Goal: Task Accomplishment & Management: Manage account settings

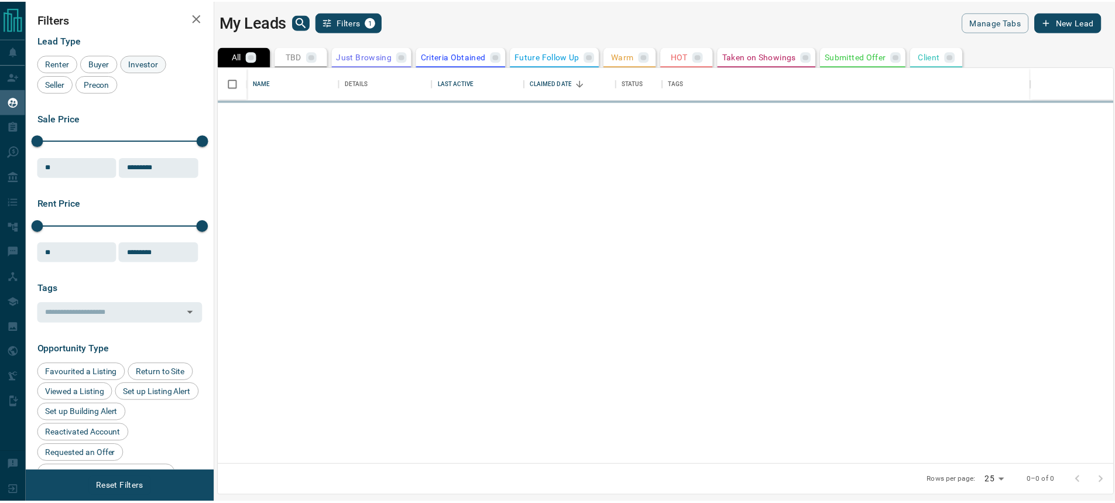
scroll to position [389, 893]
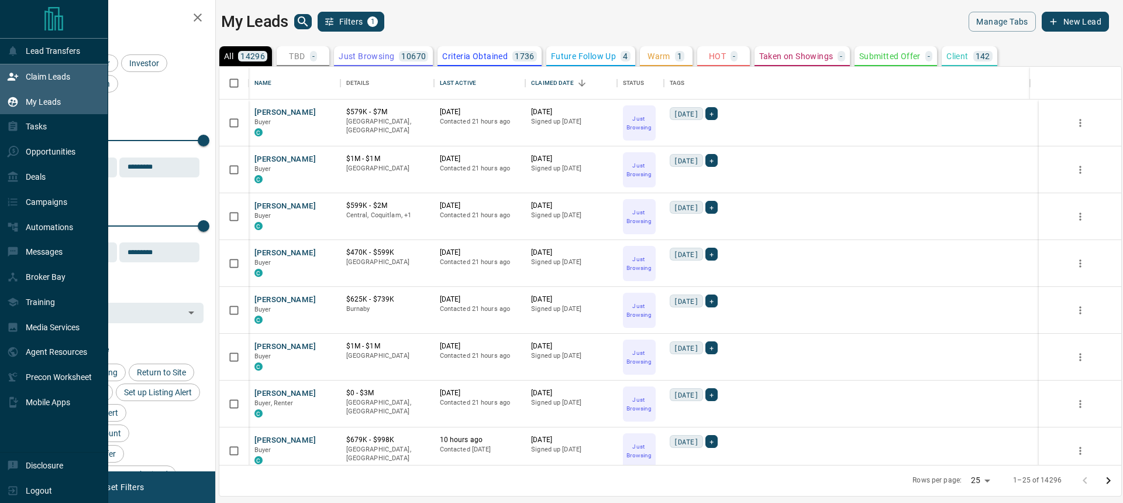
click at [36, 71] on div "Claim Leads" at bounding box center [38, 76] width 63 height 19
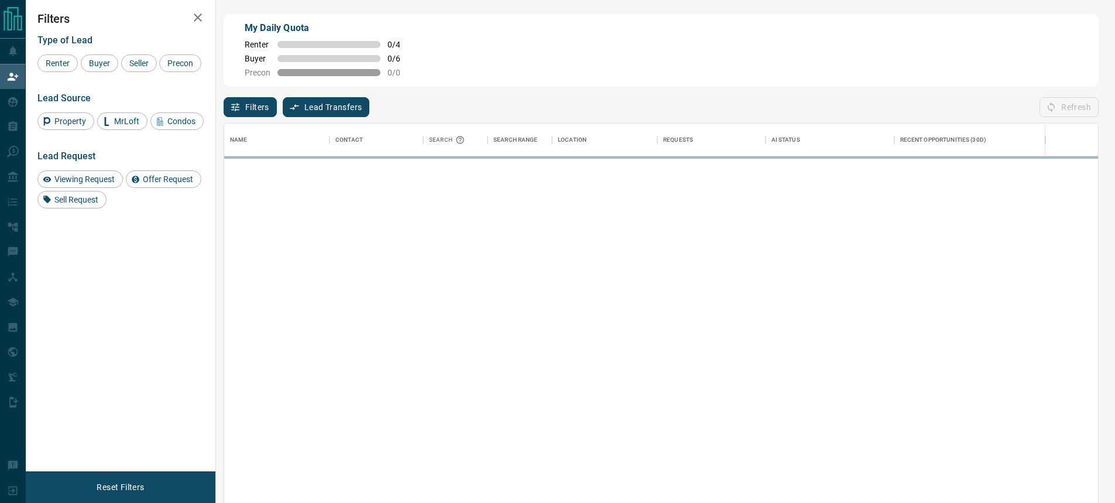
scroll to position [374, 865]
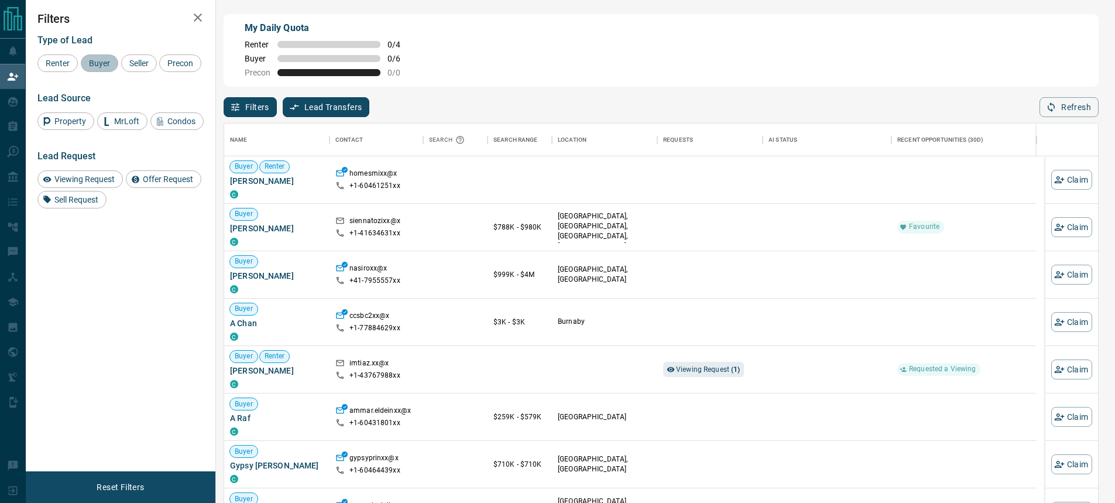
click at [104, 65] on span "Buyer" at bounding box center [99, 63] width 29 height 9
click at [138, 61] on span "Seller" at bounding box center [138, 63] width 27 height 9
click at [176, 63] on span "Precon" at bounding box center [180, 63] width 34 height 9
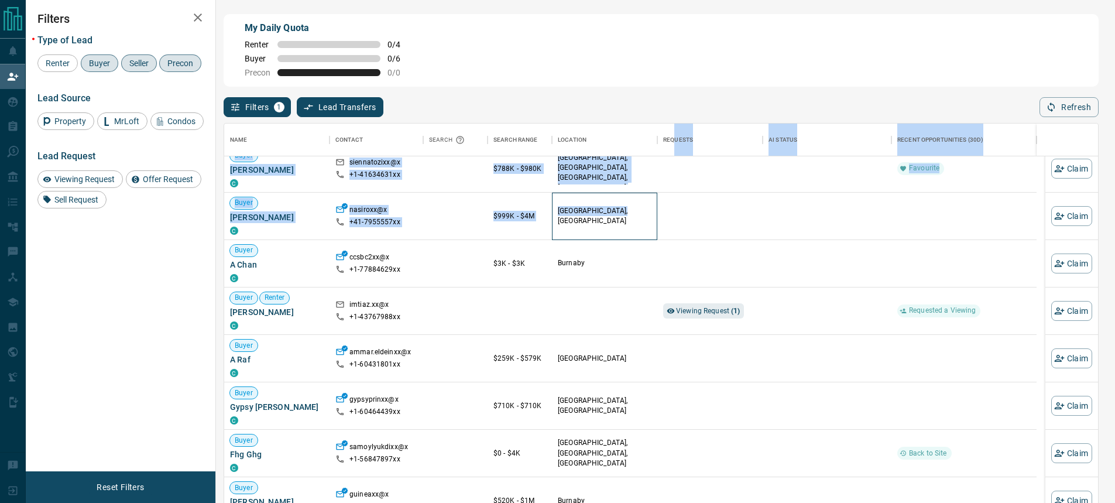
scroll to position [0, 0]
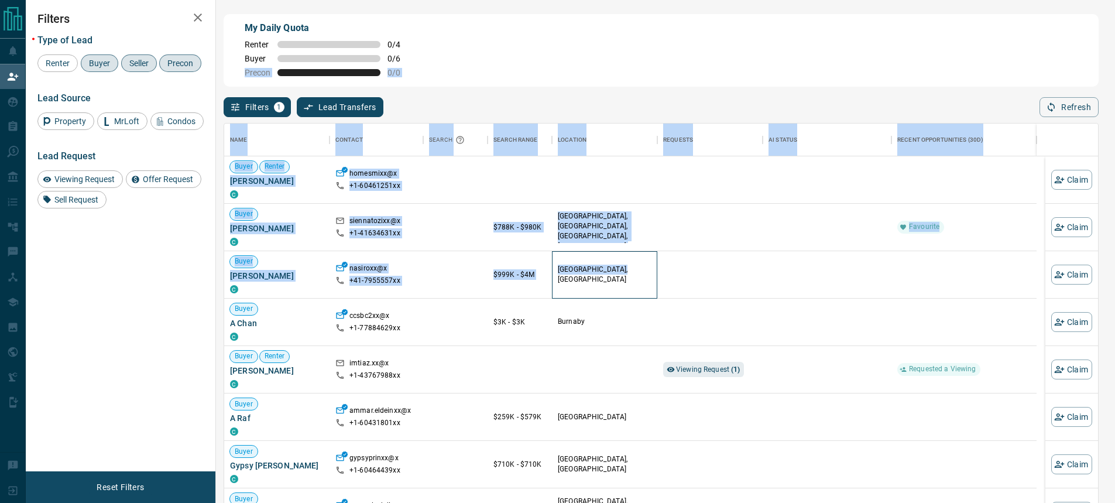
drag, startPoint x: 618, startPoint y: 215, endPoint x: 673, endPoint y: 58, distance: 166.7
click at [673, 58] on div "My Daily Quota Renter 0 / 4 Buyer 0 / 6 Precon 0 / 0 Filters 1 Lead Transfers 0…" at bounding box center [660, 213] width 879 height 402
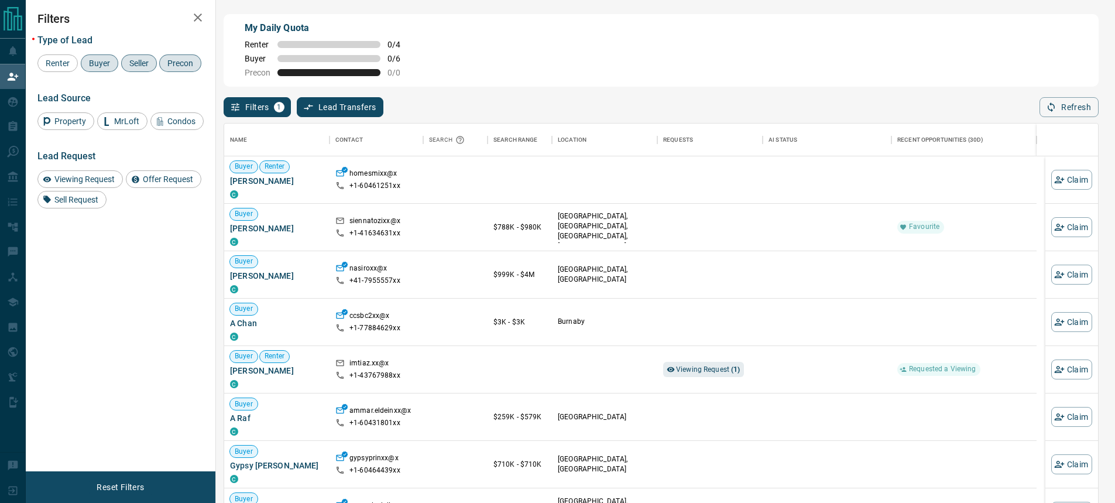
click at [644, 47] on div "My Daily Quota Renter 0 / 4 Buyer 0 / 6 Precon 0 / 0" at bounding box center [661, 50] width 875 height 73
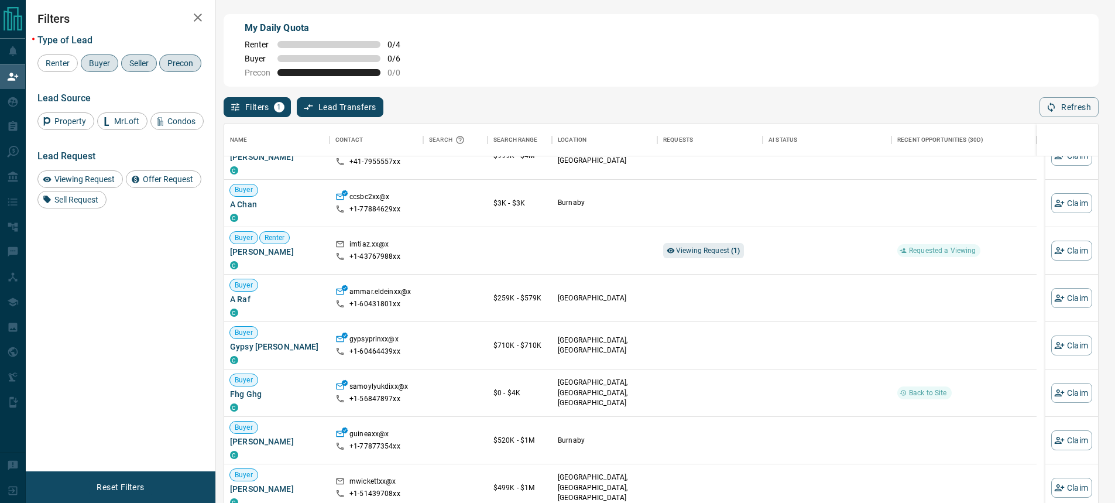
scroll to position [234, 0]
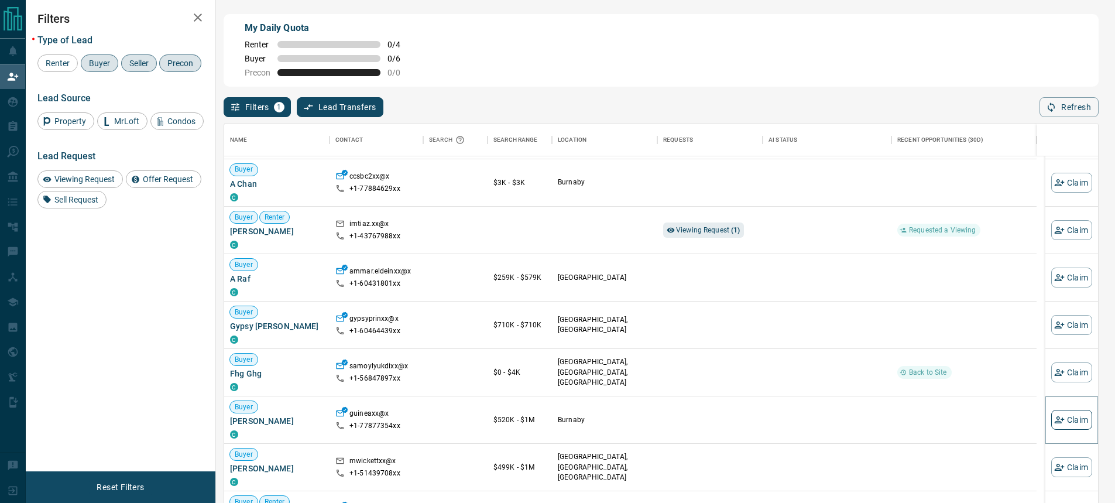
click at [1062, 421] on button "Claim" at bounding box center [1071, 420] width 41 height 20
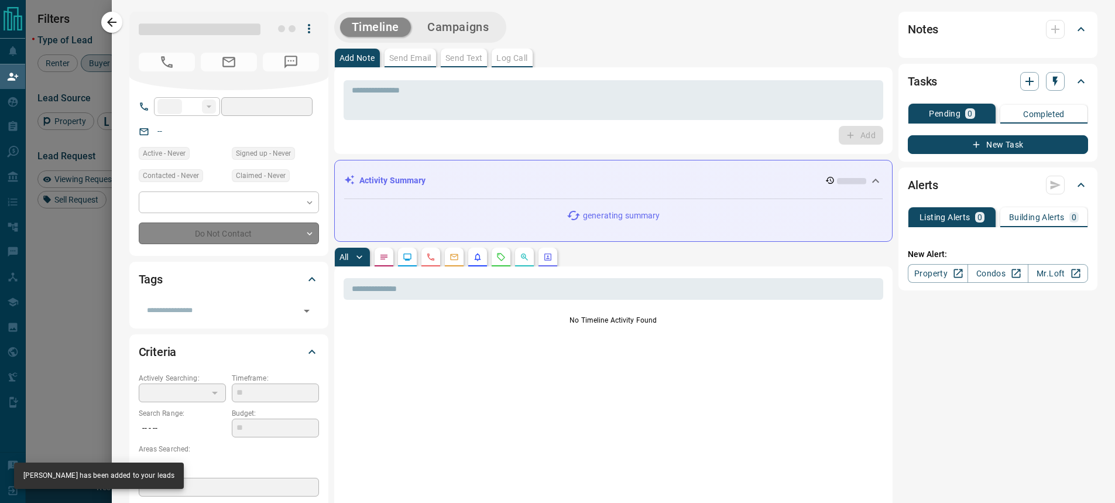
type input "**"
type input "**********"
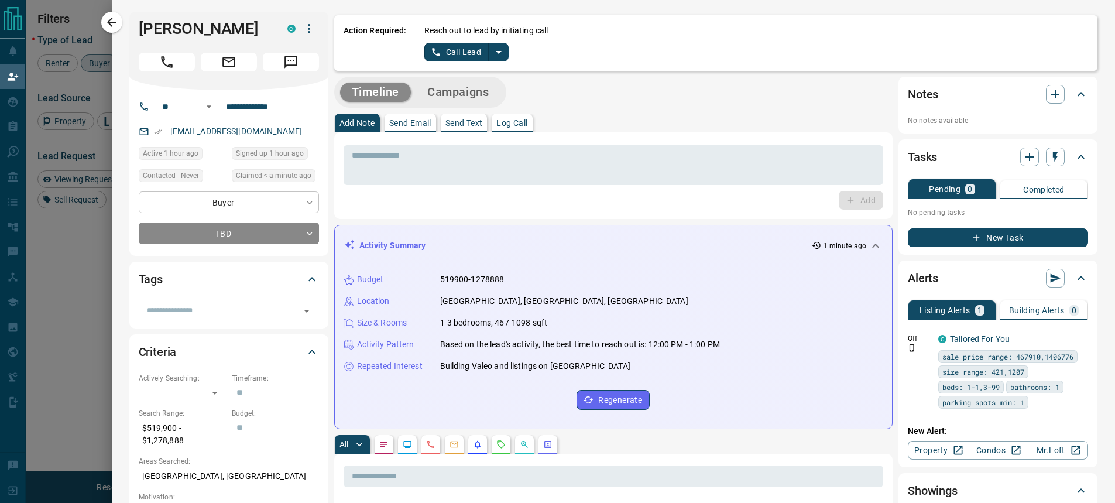
click at [245, 205] on body "Lead Transfers Claim Leads My Leads Tasks Opportunities Deals Campaigns Automat…" at bounding box center [557, 212] width 1115 height 425
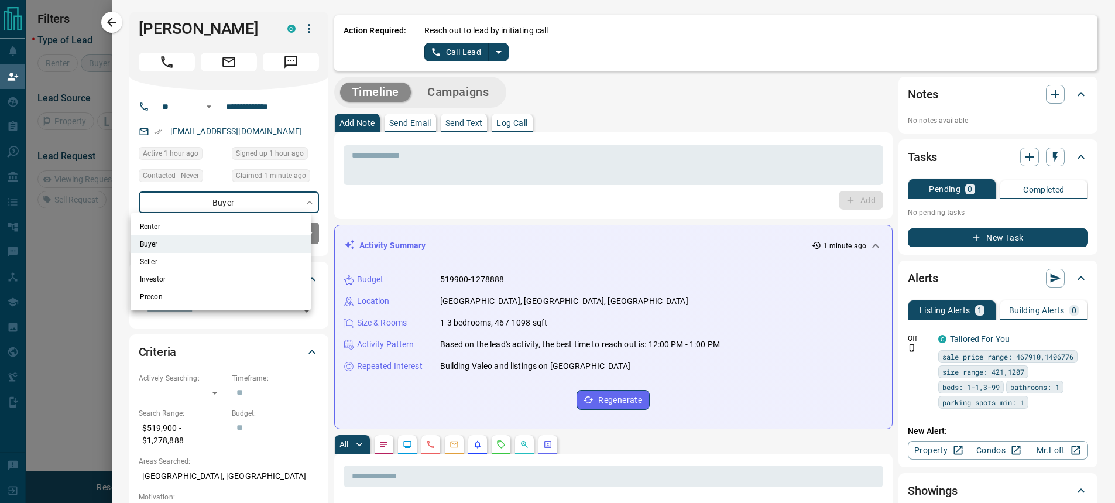
scroll to position [71, 865]
click at [245, 205] on div at bounding box center [557, 251] width 1115 height 503
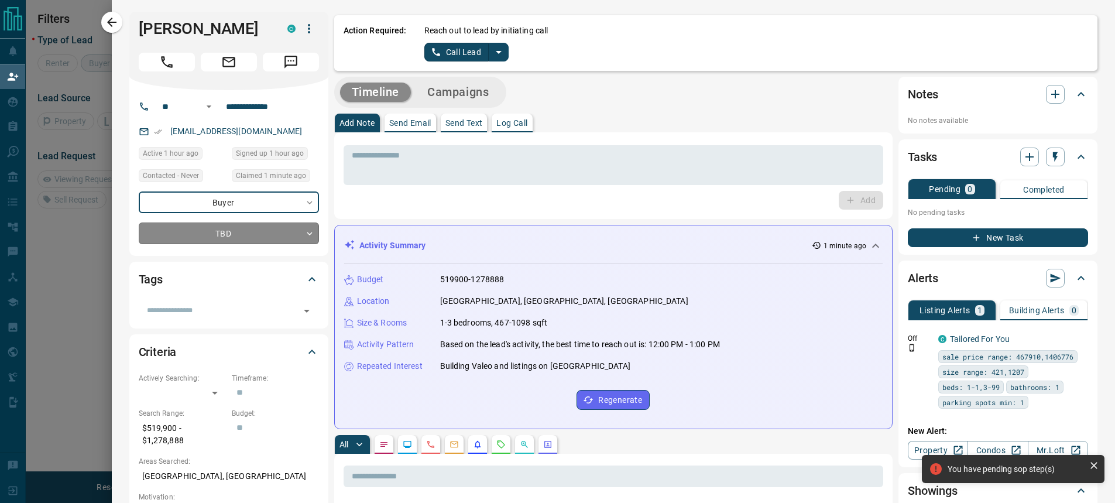
click at [273, 232] on body "**********" at bounding box center [557, 212] width 1115 height 425
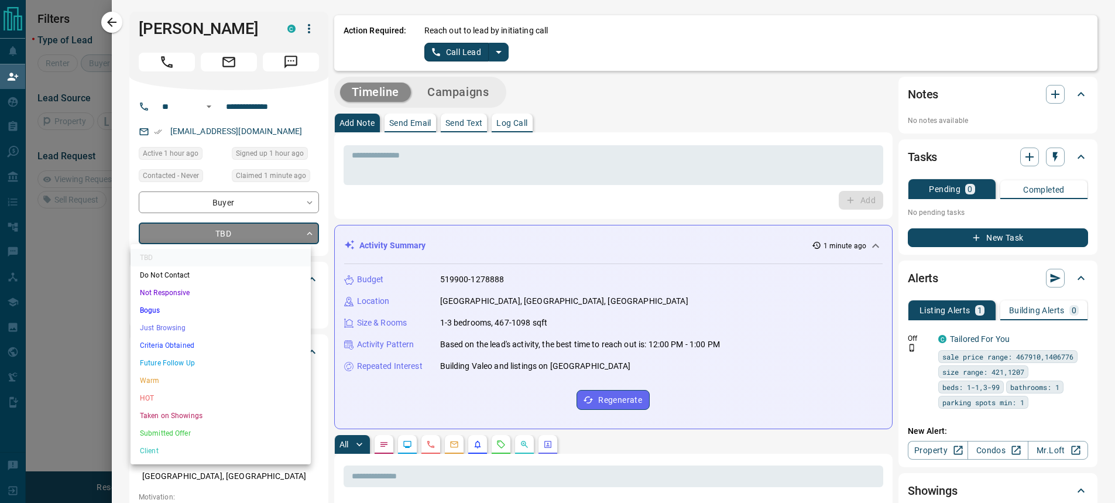
click at [164, 321] on li "Just Browsing" at bounding box center [220, 328] width 180 height 18
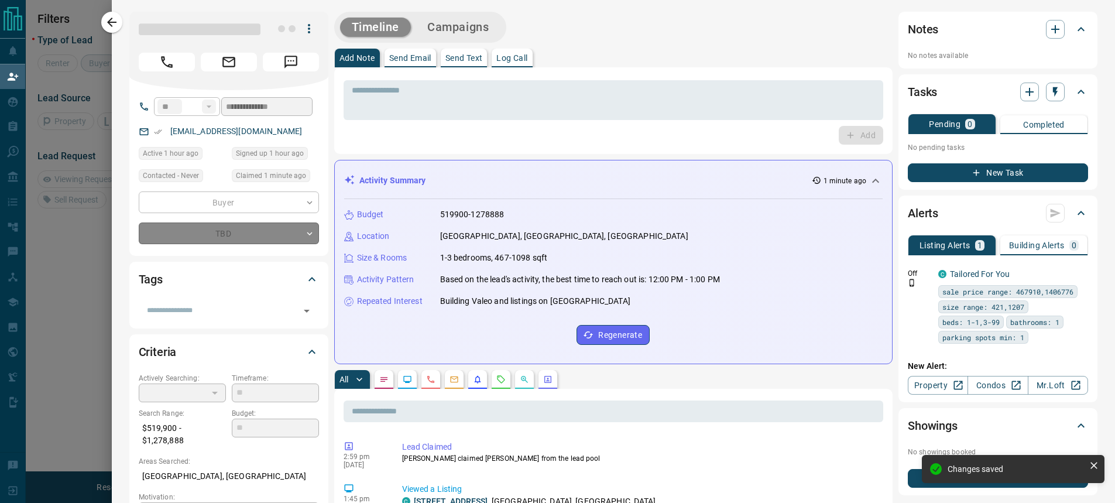
type input "*"
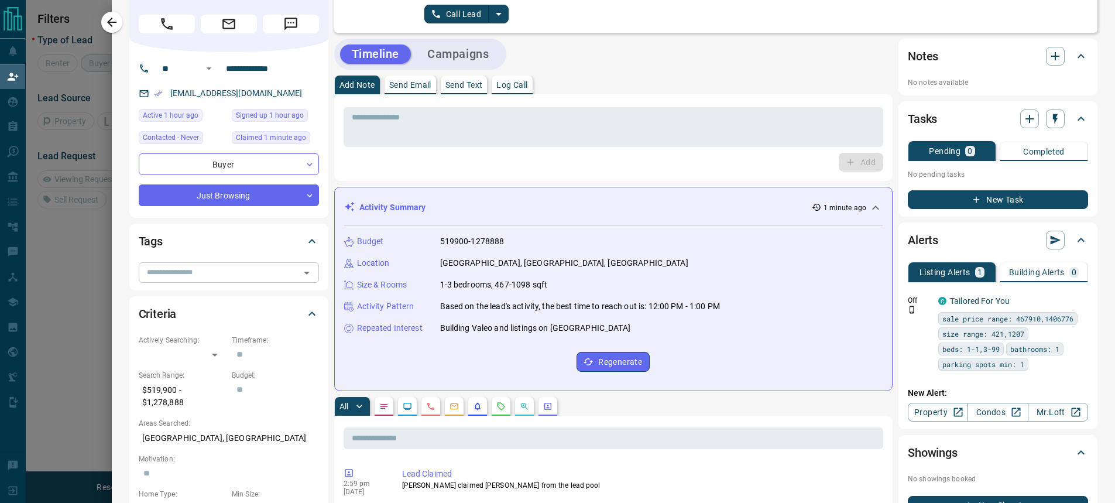
scroll to position [59, 0]
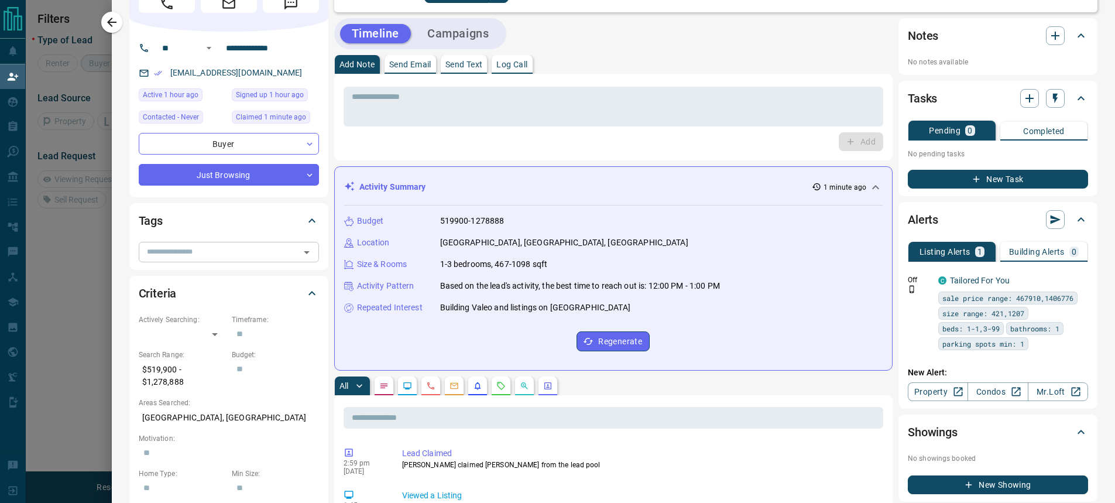
click at [219, 249] on input "text" at bounding box center [219, 251] width 154 height 13
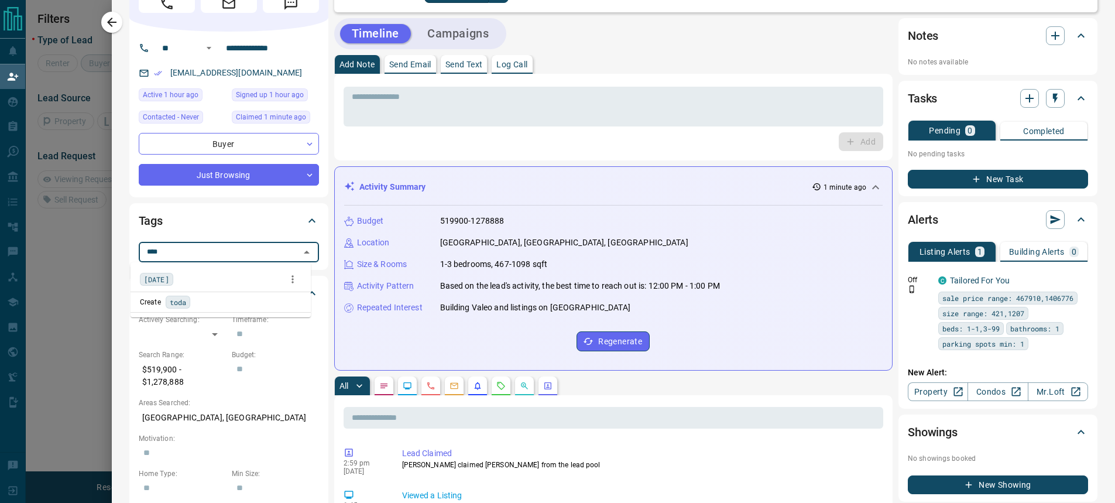
type input "*****"
click at [185, 283] on div "[DATE]" at bounding box center [220, 279] width 161 height 18
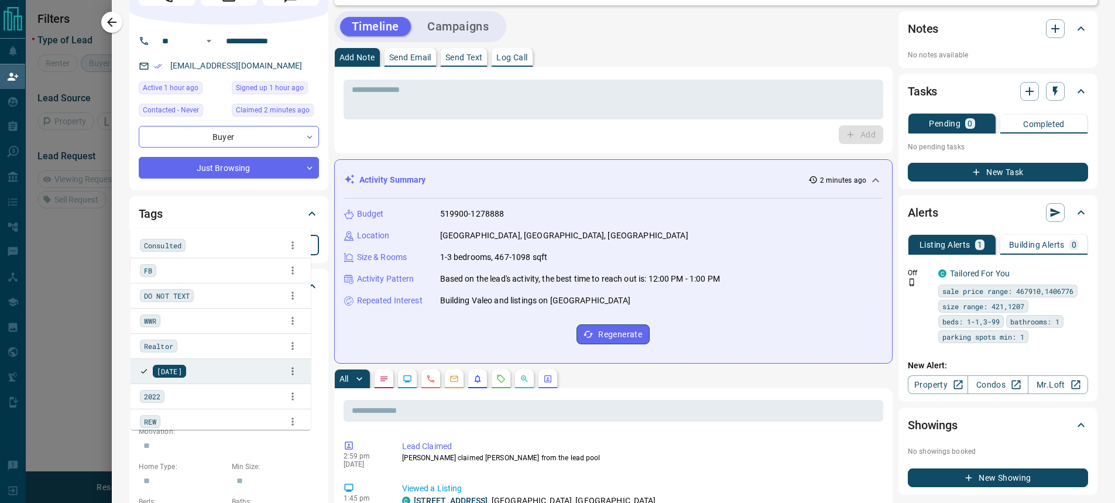
scroll to position [0, 0]
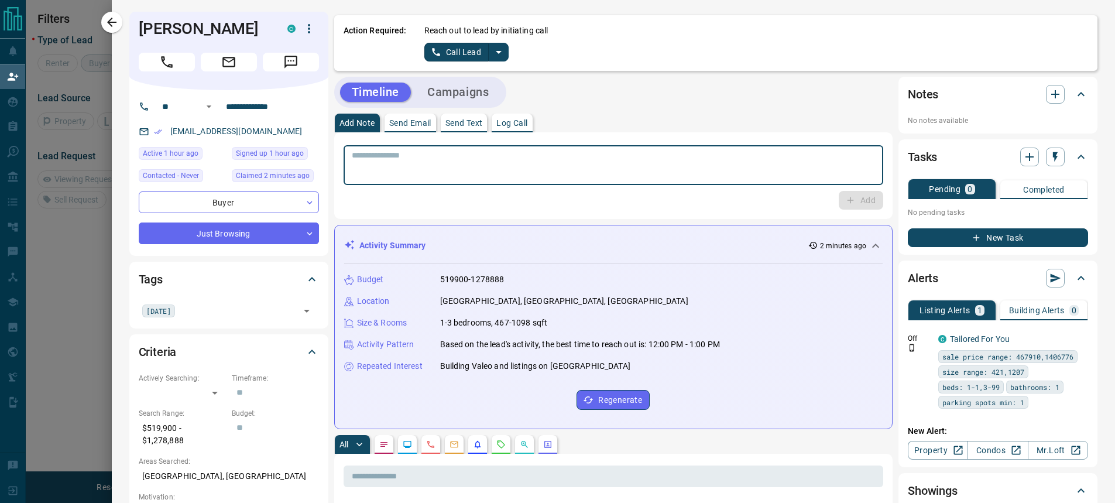
click at [449, 160] on textarea at bounding box center [614, 165] width 524 height 30
drag, startPoint x: 445, startPoint y: 161, endPoint x: 336, endPoint y: 156, distance: 108.4
click at [343, 156] on div "**********" at bounding box center [613, 165] width 540 height 40
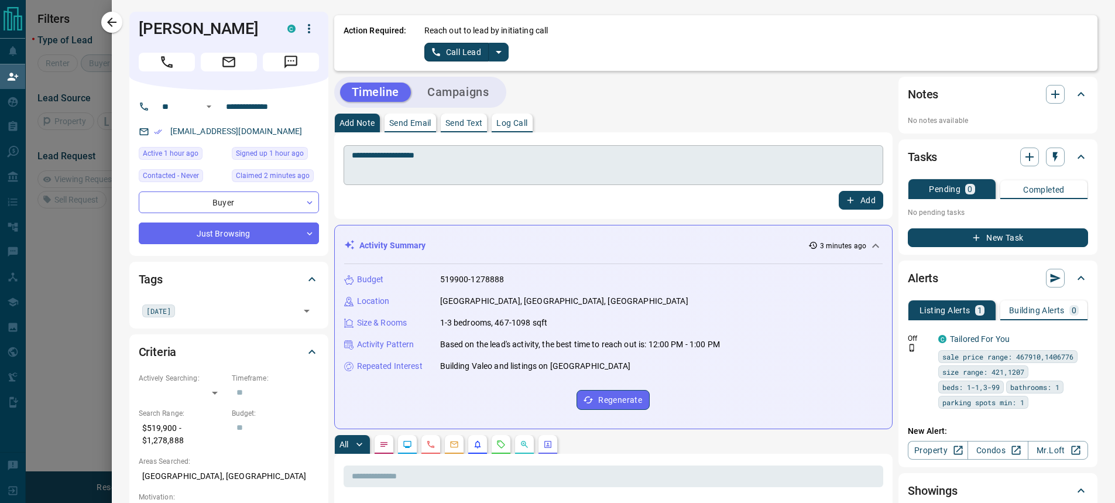
click at [442, 156] on textarea "**********" at bounding box center [613, 165] width 522 height 30
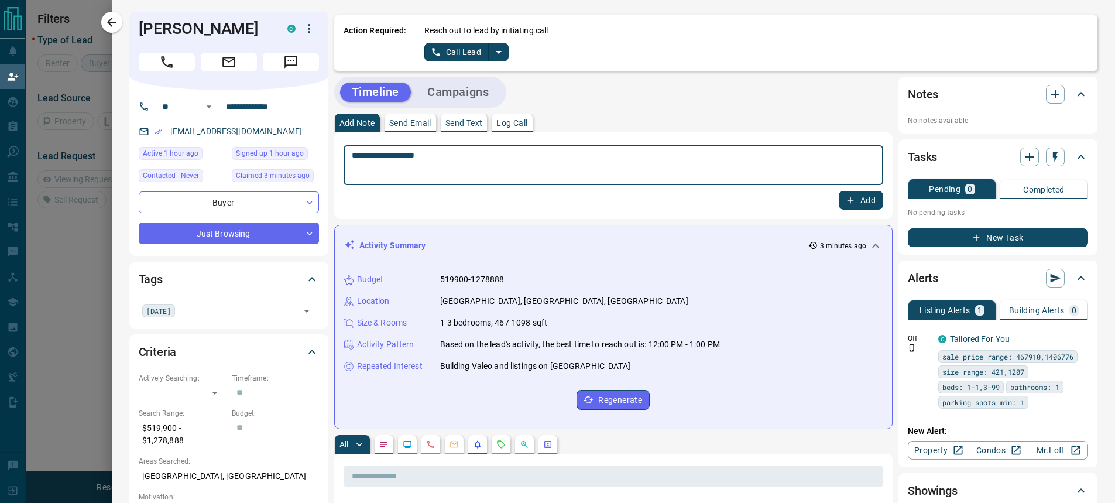
drag, startPoint x: 442, startPoint y: 156, endPoint x: 295, endPoint y: 156, distance: 146.9
type textarea "**********"
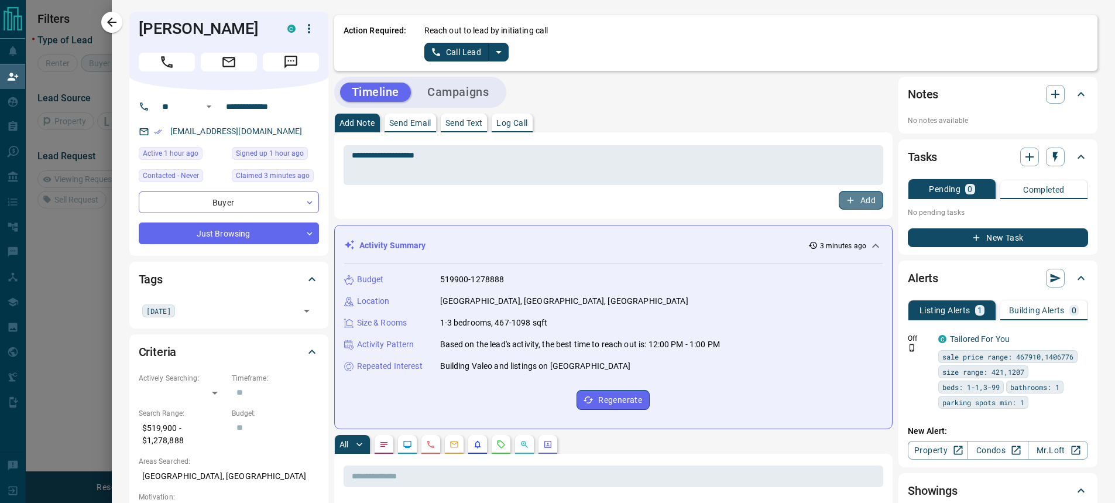
click at [853, 201] on button "Add" at bounding box center [860, 200] width 44 height 19
click at [491, 55] on icon "split button" at bounding box center [498, 52] width 14 height 14
click at [452, 92] on li "Log Manual Call" at bounding box center [465, 93] width 71 height 18
click at [456, 52] on button "Log Manual Call" at bounding box center [462, 52] width 77 height 19
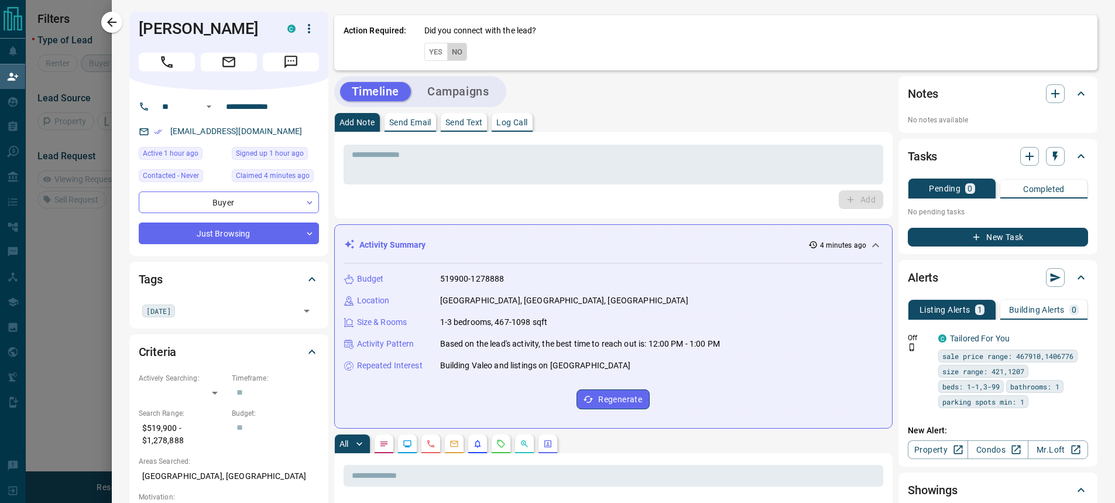
click at [450, 53] on button "No" at bounding box center [457, 52] width 20 height 18
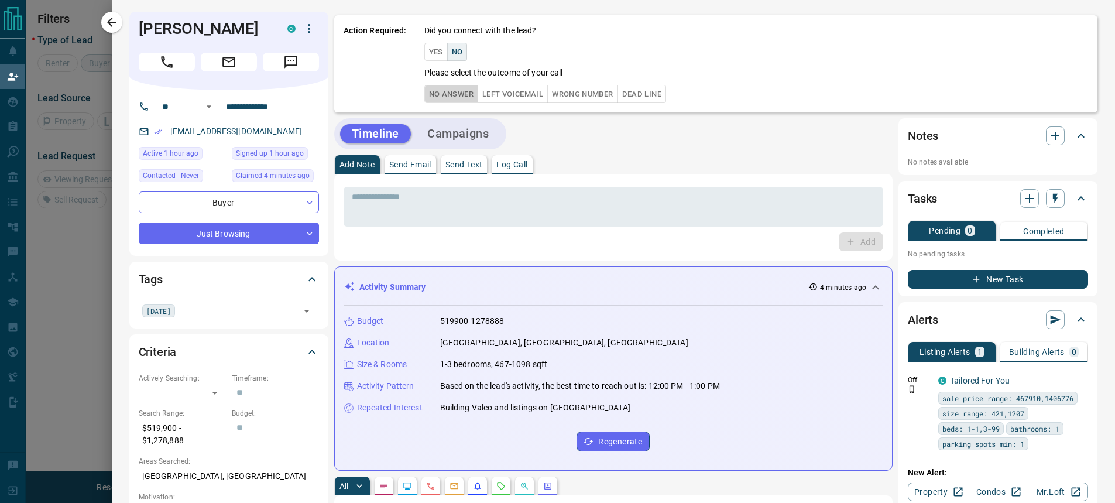
click at [446, 92] on button "No Answer" at bounding box center [451, 94] width 54 height 18
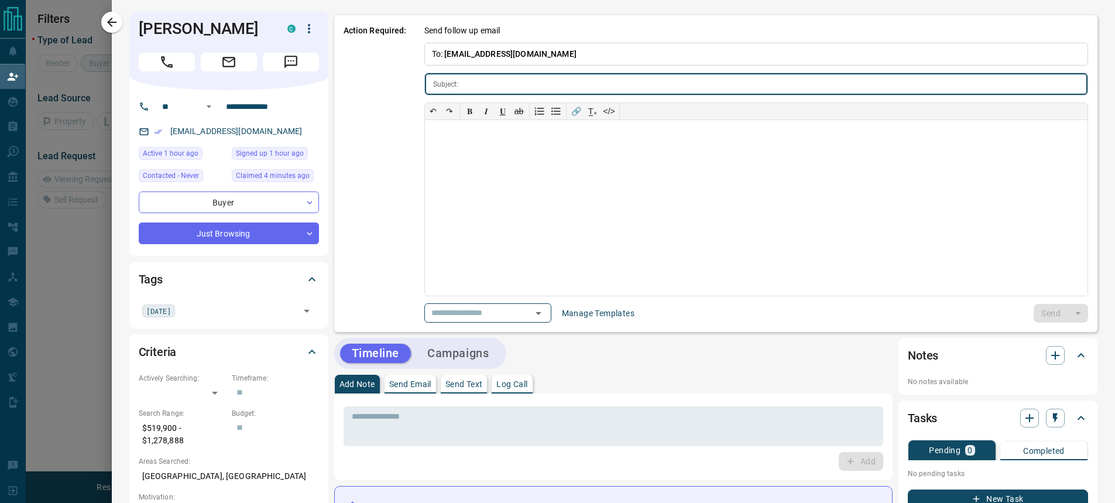
type input "**********"
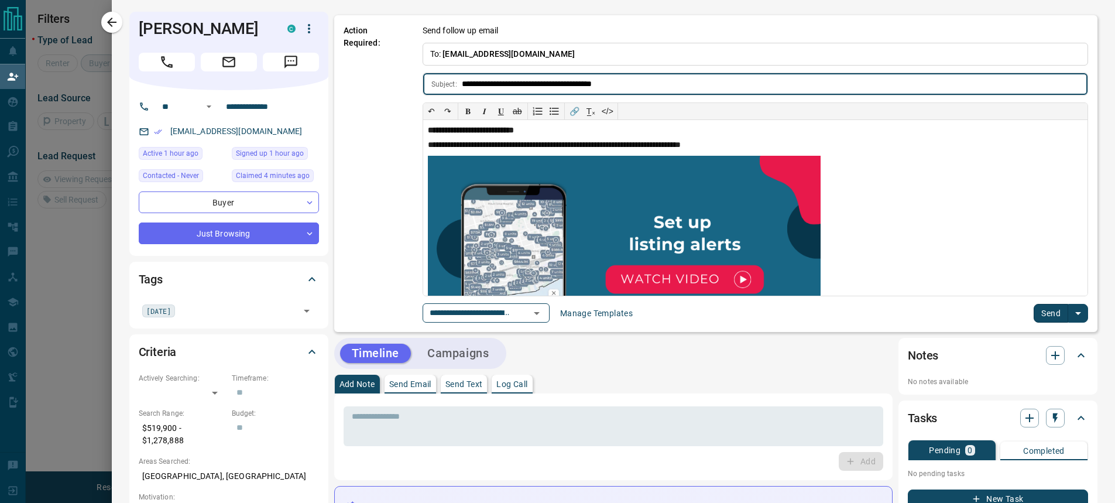
scroll to position [293, 0]
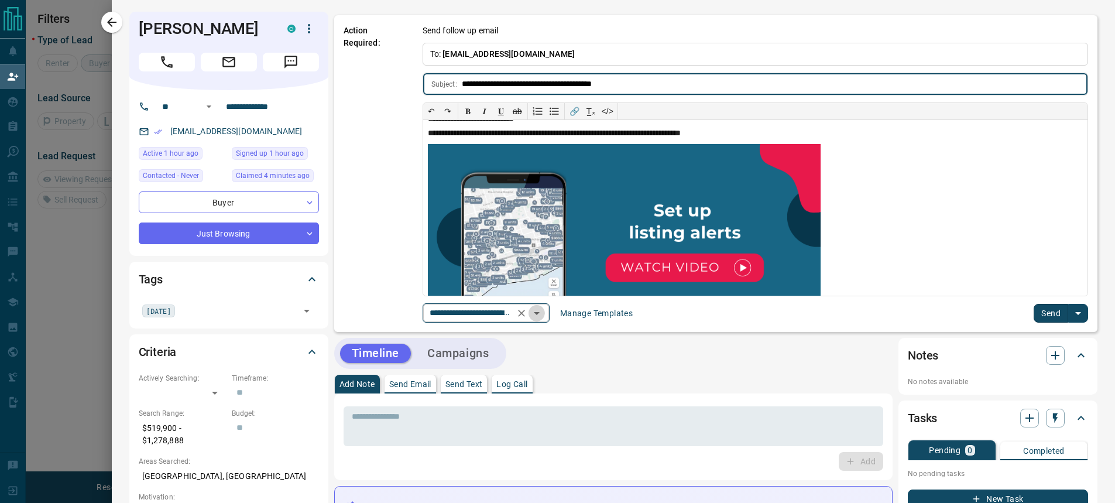
click at [537, 315] on icon "Open" at bounding box center [537, 313] width 14 height 14
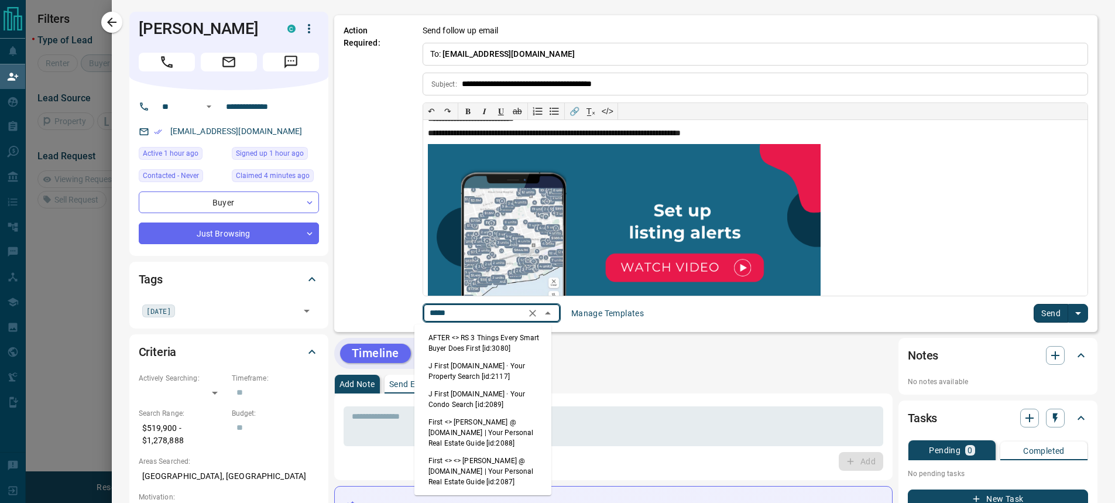
scroll to position [6, 0]
click at [473, 466] on li "First <> <> [PERSON_NAME] @ [DOMAIN_NAME] | Your Personal Real Estate Guide [id…" at bounding box center [482, 471] width 137 height 39
type input "*****"
type input "**********"
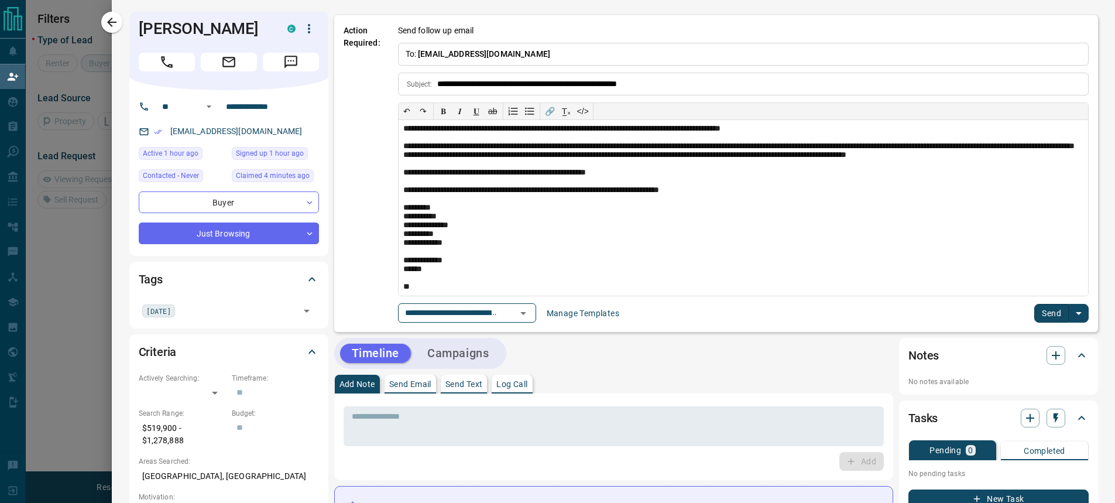
scroll to position [53, 0]
click at [1048, 317] on button "Send" at bounding box center [1051, 313] width 35 height 19
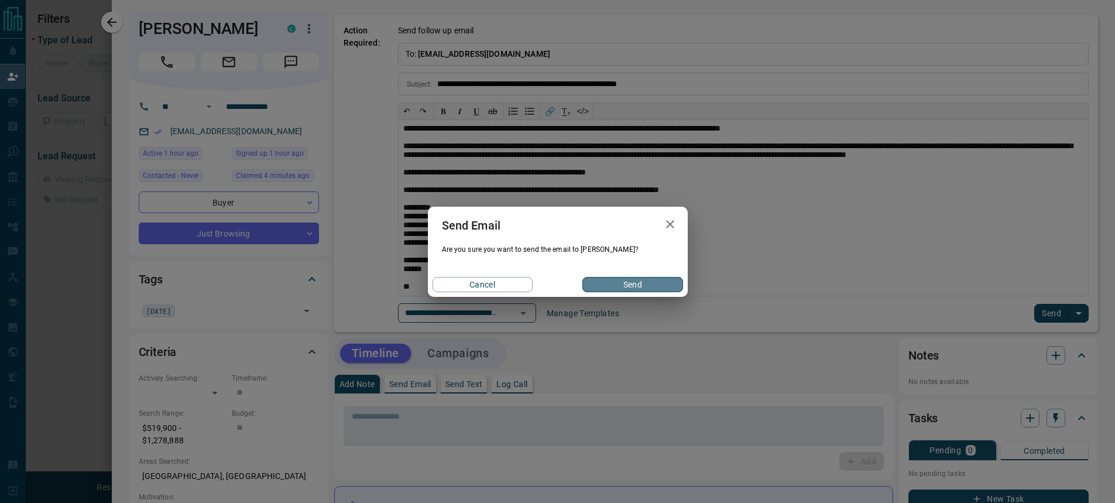
click at [647, 283] on button "Send" at bounding box center [632, 284] width 100 height 15
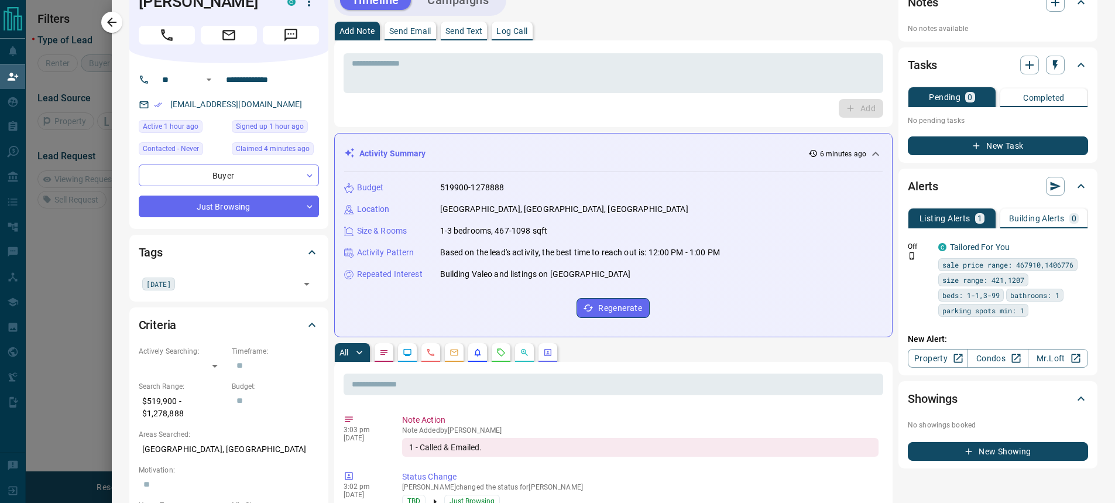
scroll to position [0, 0]
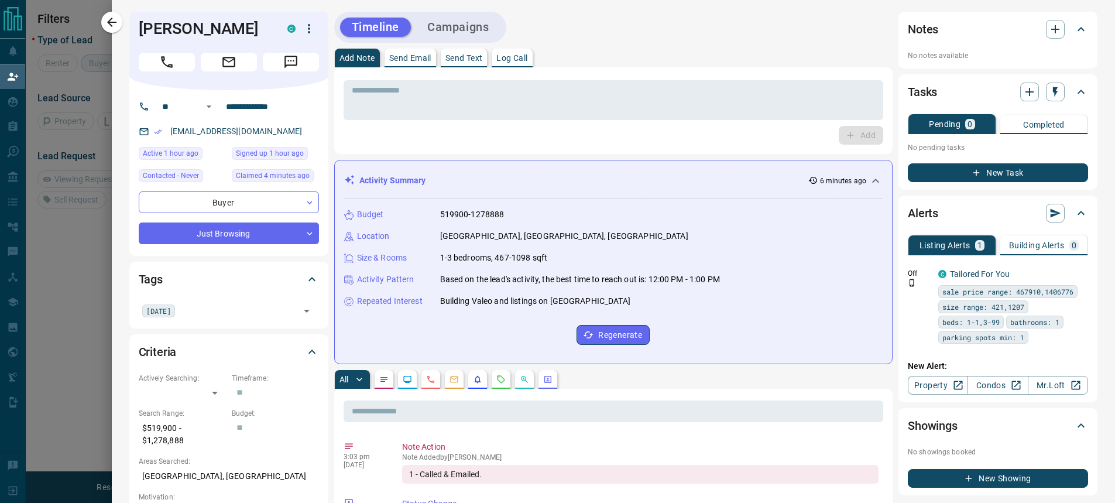
click at [454, 30] on button "Campaigns" at bounding box center [457, 27] width 85 height 19
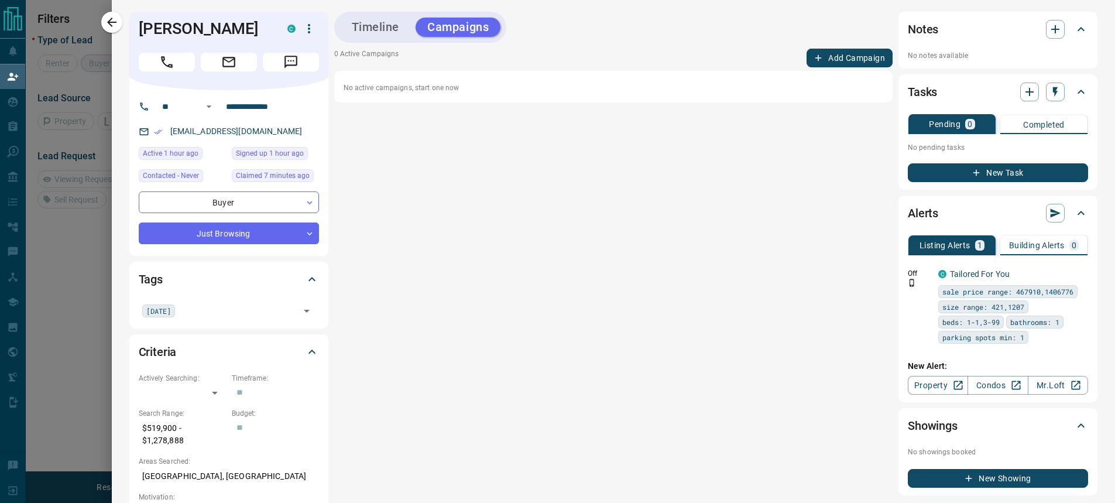
click at [835, 62] on button "Add Campaign" at bounding box center [849, 58] width 86 height 19
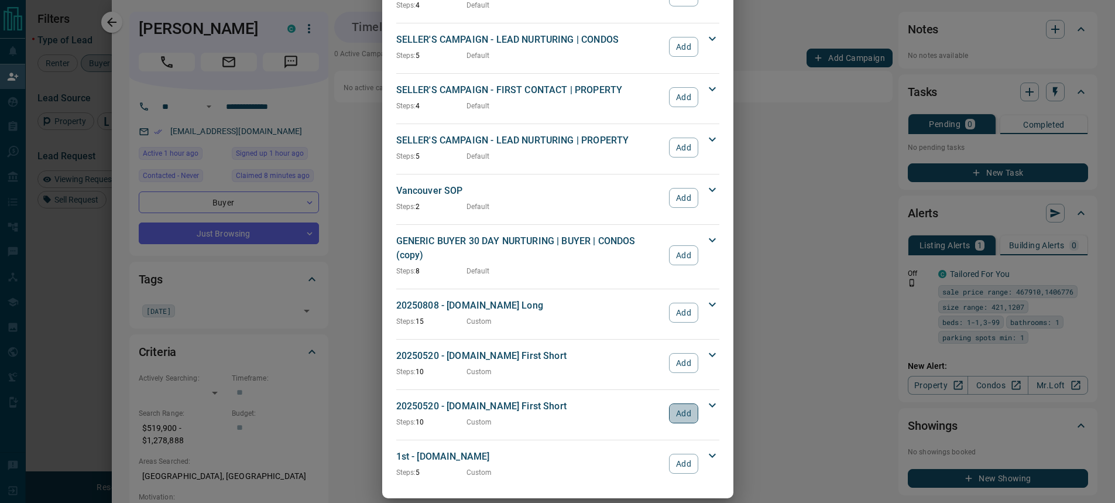
scroll to position [374, 865]
click at [679, 403] on button "Add" at bounding box center [683, 413] width 29 height 20
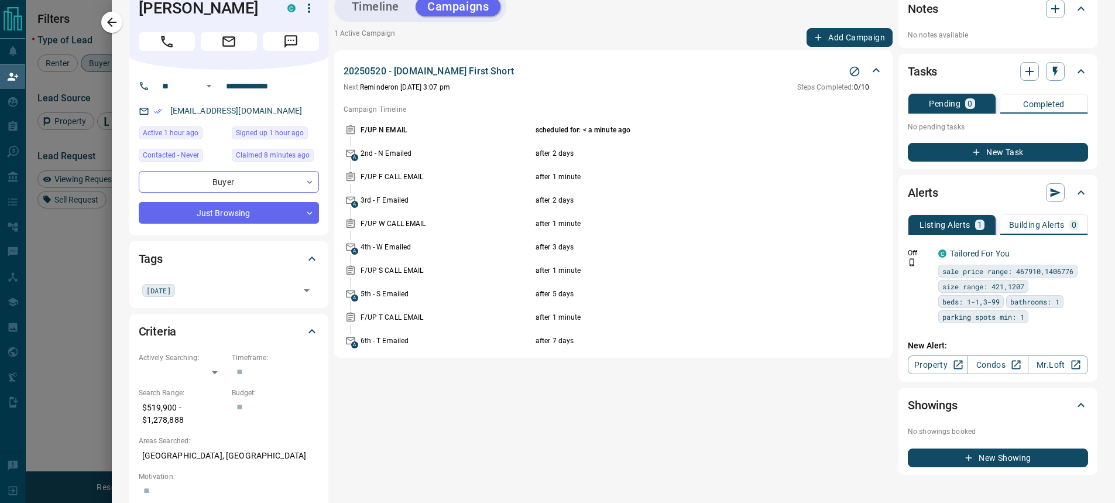
scroll to position [0, 0]
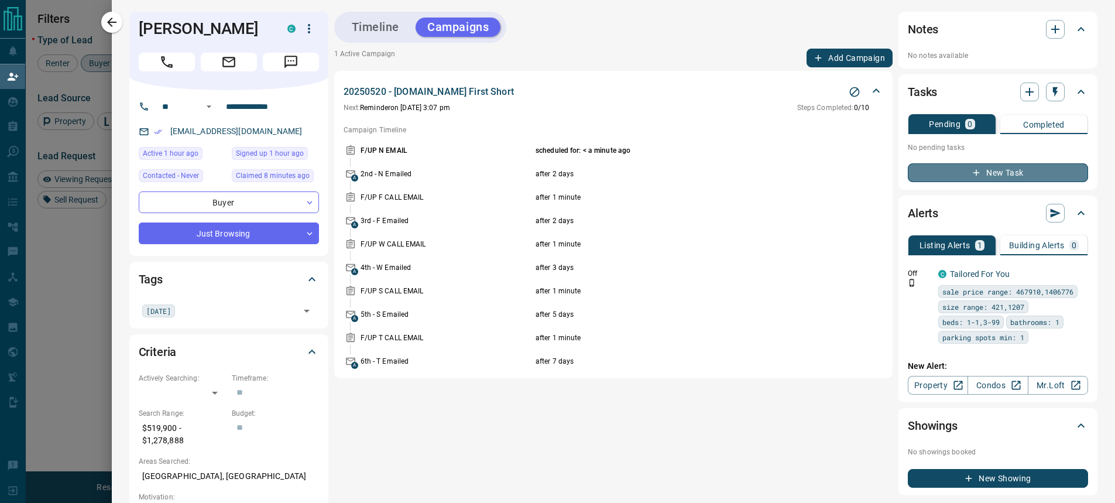
click at [971, 171] on icon "button" at bounding box center [976, 172] width 11 height 11
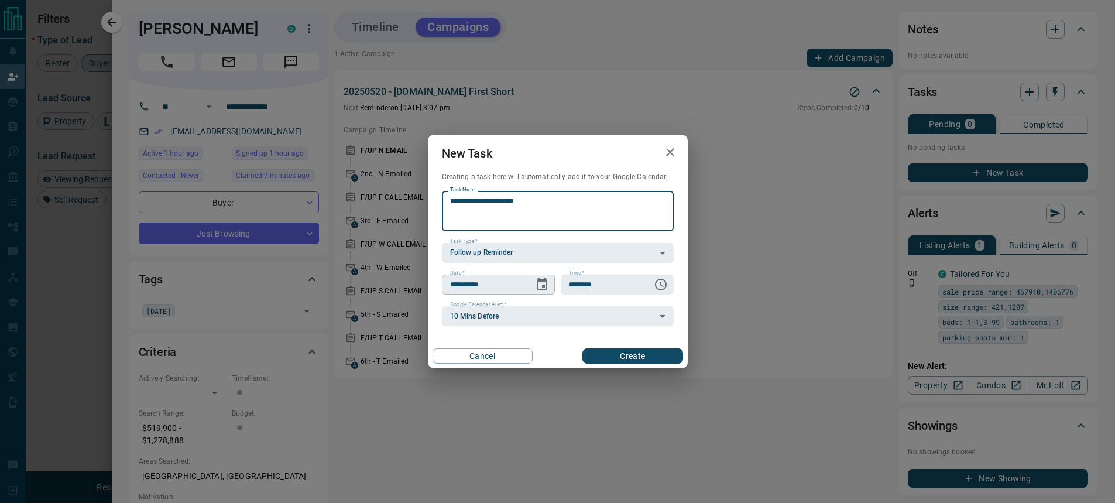
type textarea "**********"
click at [541, 291] on icon "Choose date, selected date is Aug 19, 2025" at bounding box center [542, 284] width 14 height 14
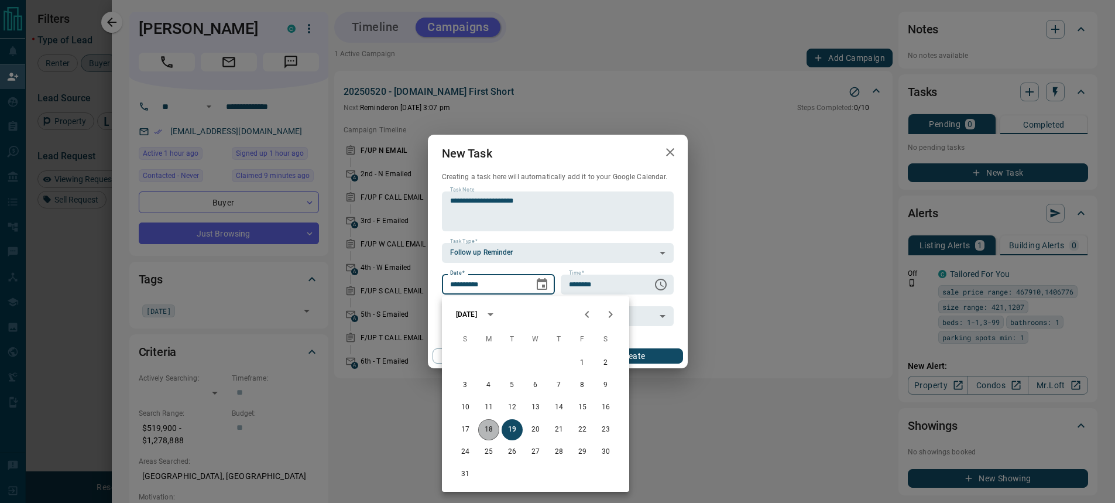
click at [490, 431] on button "18" at bounding box center [488, 429] width 21 height 21
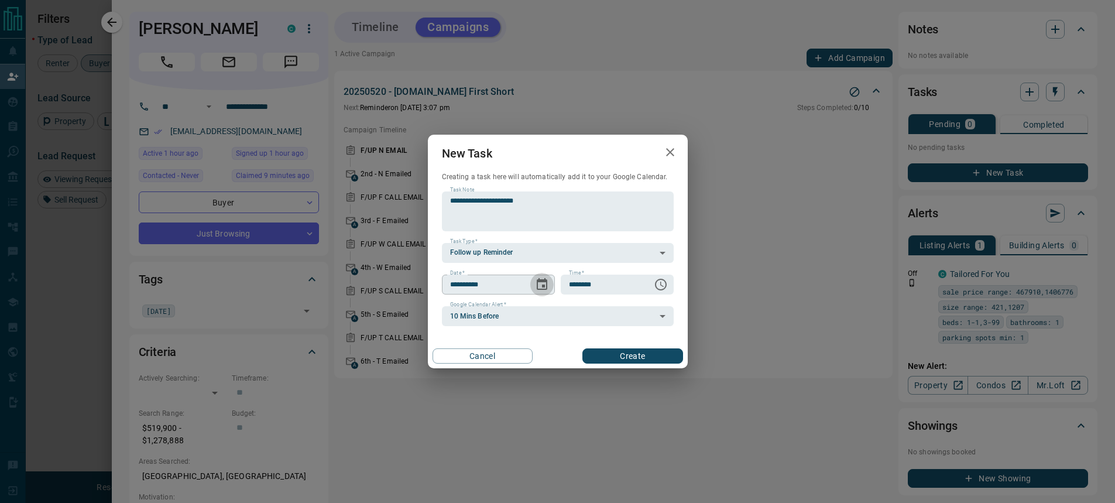
click at [543, 287] on icon "Choose date, selected date is Aug 18, 2025" at bounding box center [542, 284] width 11 height 12
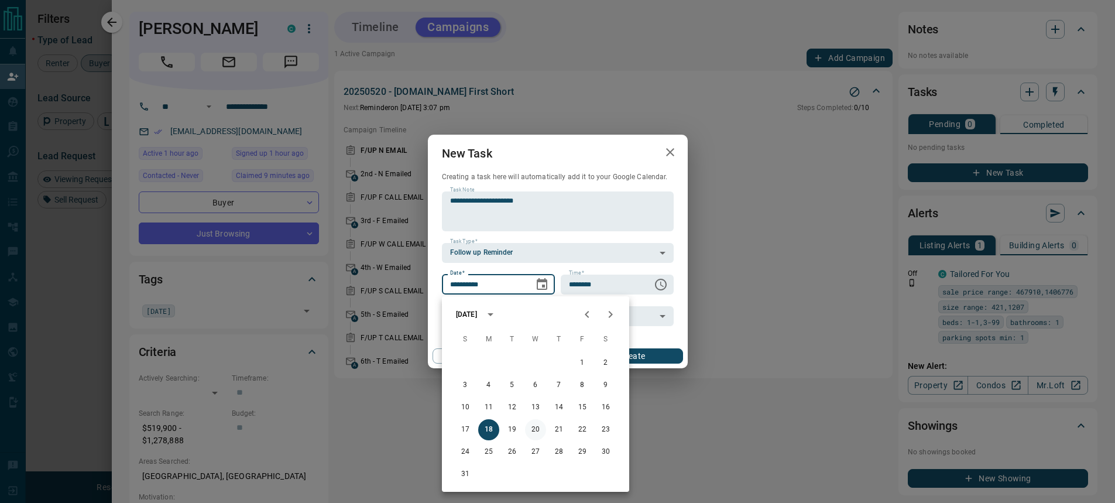
click at [531, 428] on button "20" at bounding box center [535, 429] width 21 height 21
type input "**********"
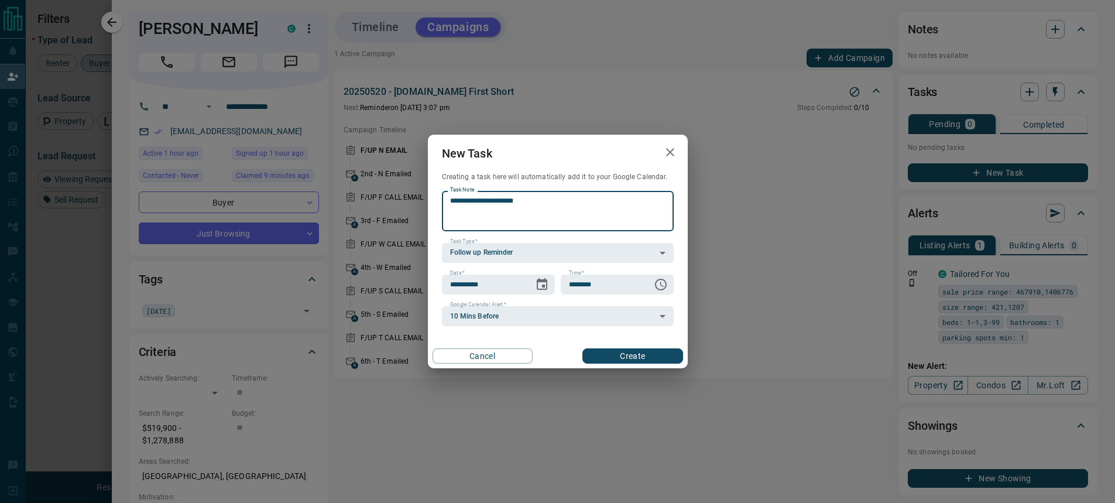
click at [539, 202] on textarea "**********" at bounding box center [557, 211] width 215 height 30
drag, startPoint x: 539, startPoint y: 202, endPoint x: 440, endPoint y: 204, distance: 99.5
click at [440, 204] on div "**********" at bounding box center [558, 249] width 260 height 154
click at [539, 201] on textarea "**********" at bounding box center [557, 211] width 215 height 30
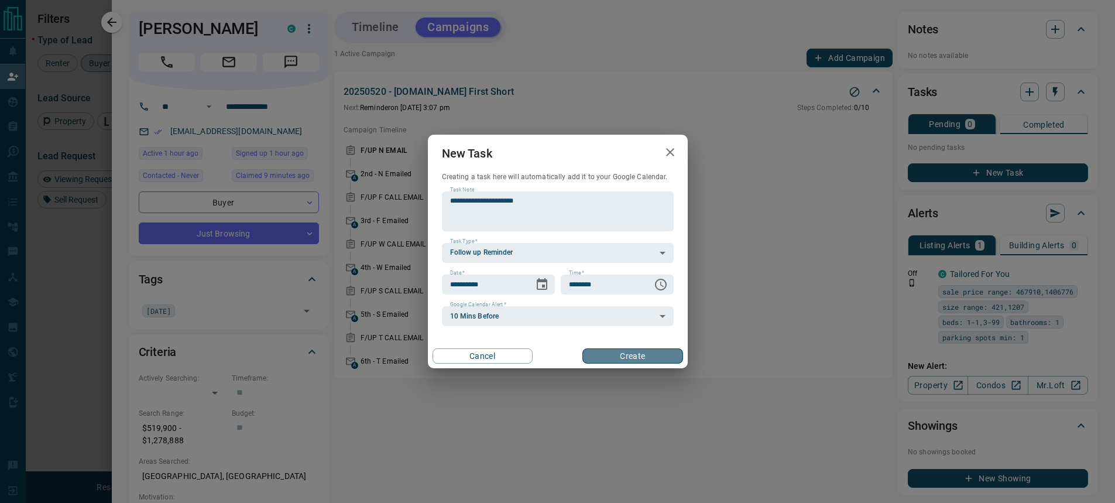
click at [621, 356] on button "Create" at bounding box center [632, 355] width 100 height 15
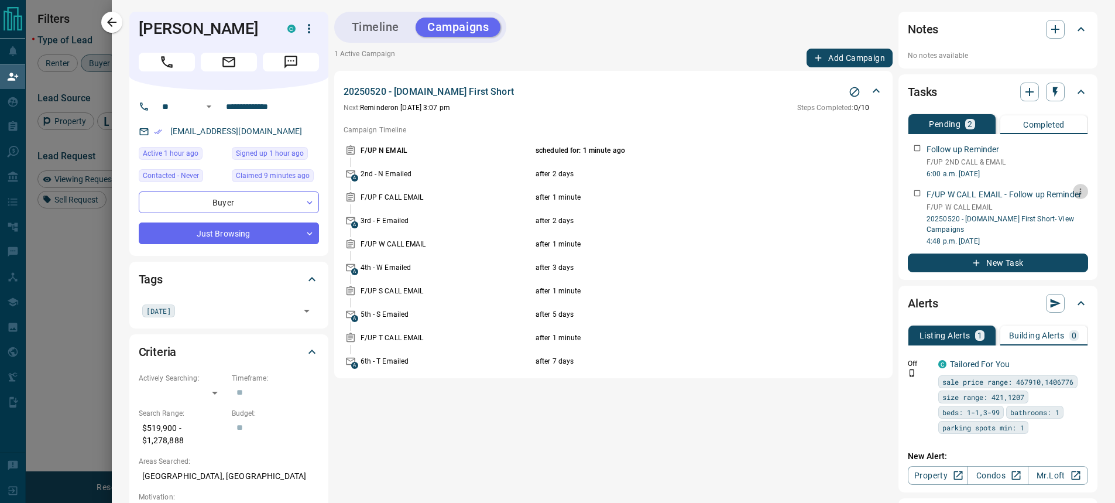
click at [1075, 191] on icon "button" at bounding box center [1079, 191] width 9 height 9
click at [1063, 232] on li "Delete" at bounding box center [1052, 231] width 51 height 18
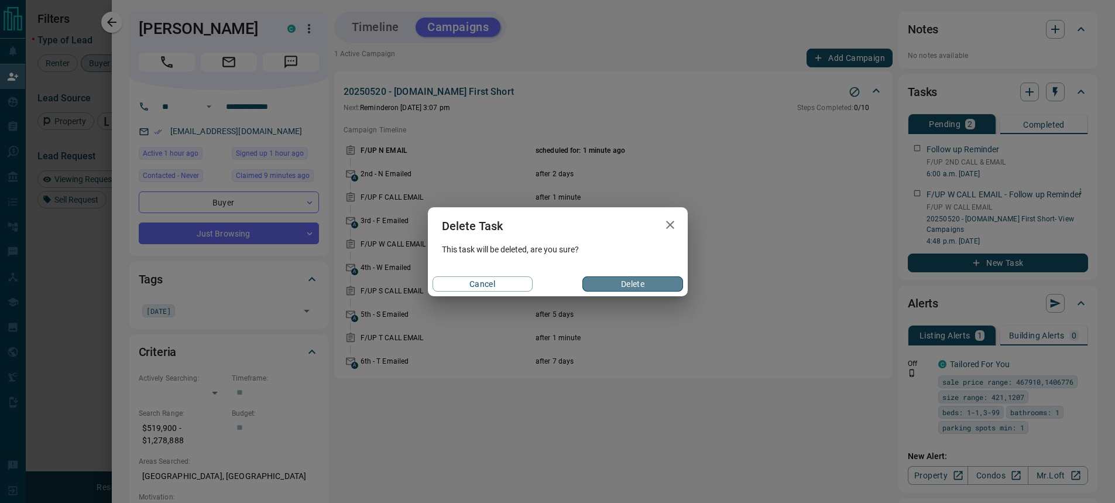
click at [637, 284] on button "Delete" at bounding box center [632, 283] width 100 height 15
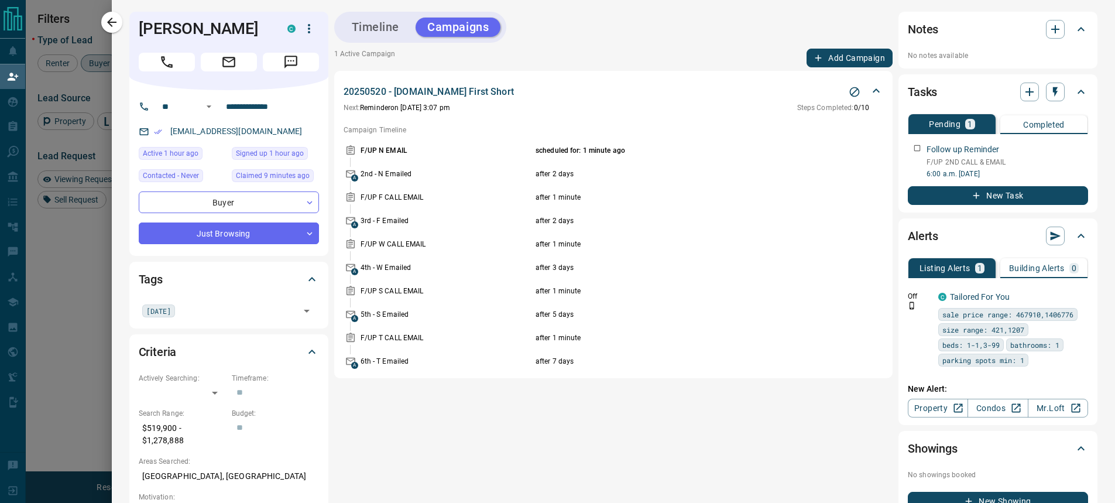
drag, startPoint x: 484, startPoint y: 94, endPoint x: 605, endPoint y: 22, distance: 140.1
click at [605, 22] on div "Timeline Campaigns 1 Active Campaign Add Campaign 20250520 - [DOMAIN_NAME] Firs…" at bounding box center [613, 485] width 559 height 946
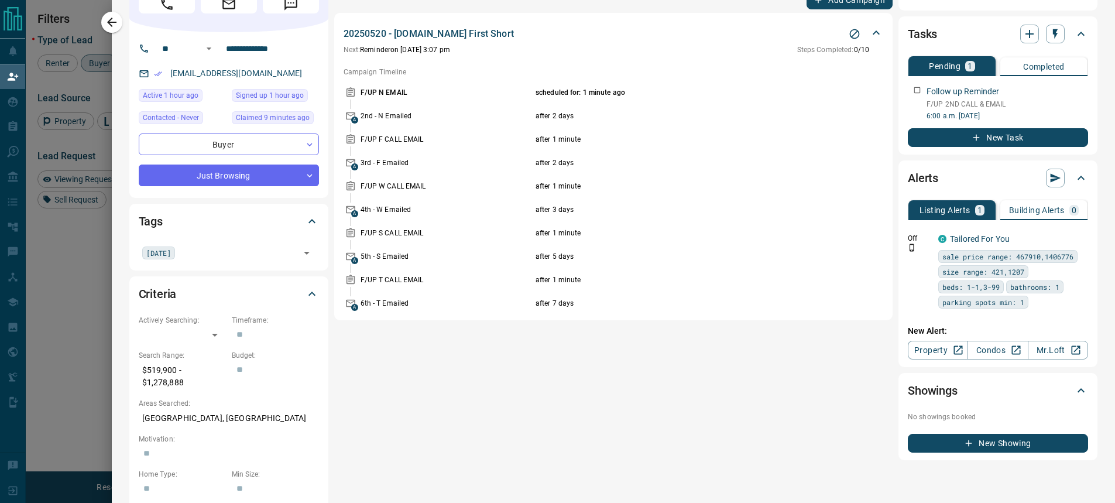
scroll to position [59, 0]
click at [987, 352] on link "Condos" at bounding box center [997, 349] width 60 height 19
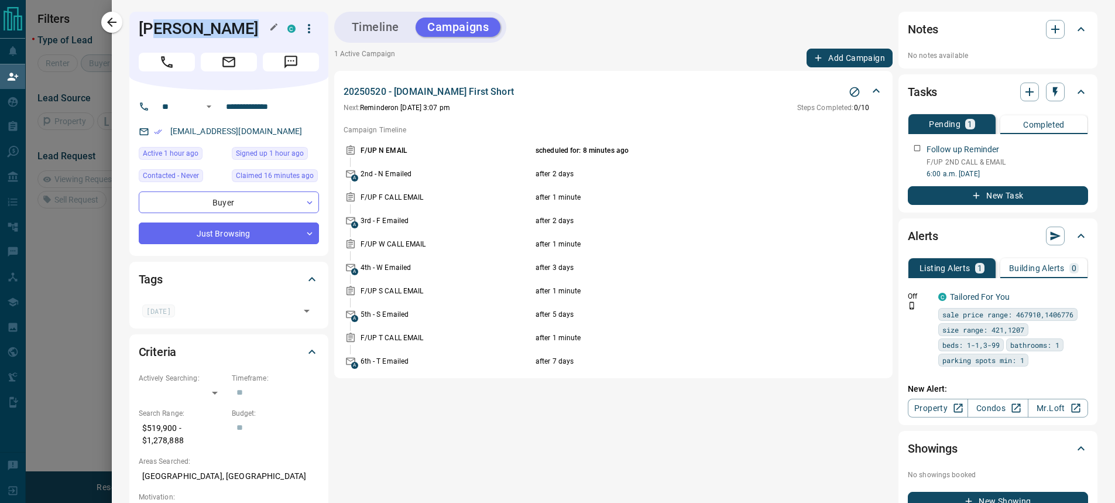
scroll to position [118, 865]
drag, startPoint x: 159, startPoint y: 28, endPoint x: 134, endPoint y: 28, distance: 24.6
click at [139, 28] on h1 "[PERSON_NAME]" at bounding box center [204, 28] width 131 height 19
copy h1 "[PERSON_NAME]"
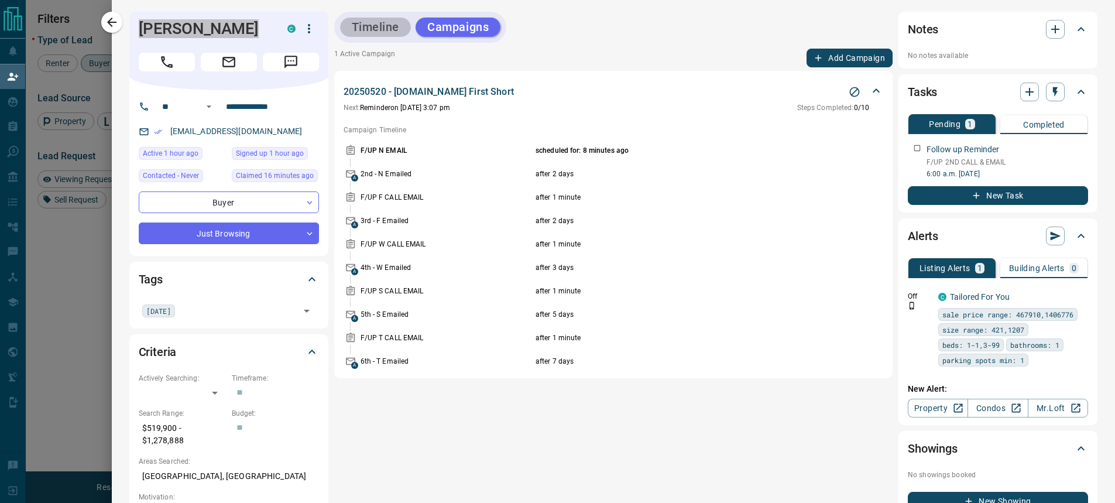
click at [367, 27] on button "Timeline" at bounding box center [375, 27] width 71 height 19
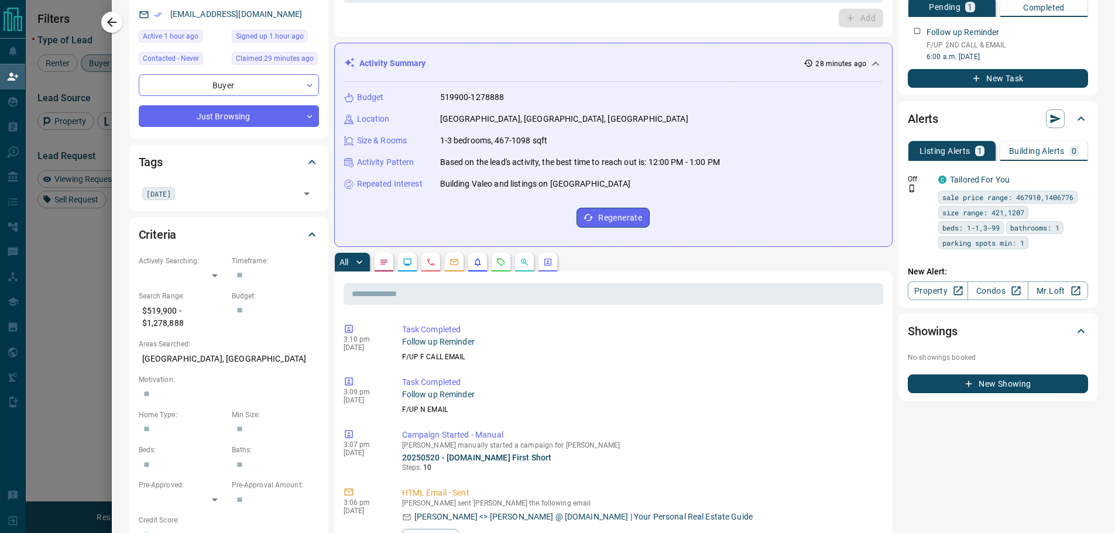
scroll to position [0, 0]
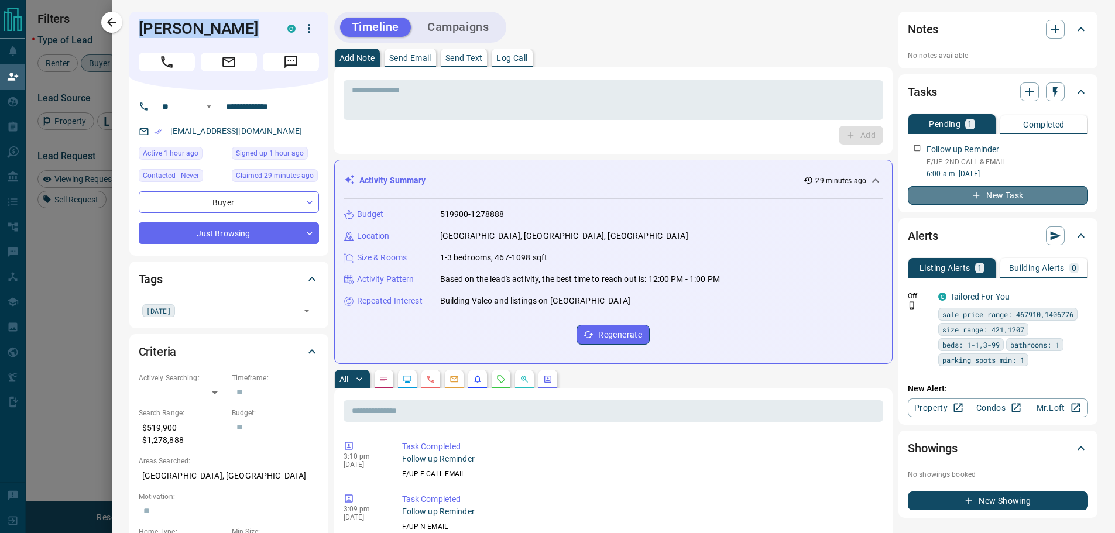
click at [971, 194] on icon "button" at bounding box center [976, 195] width 11 height 11
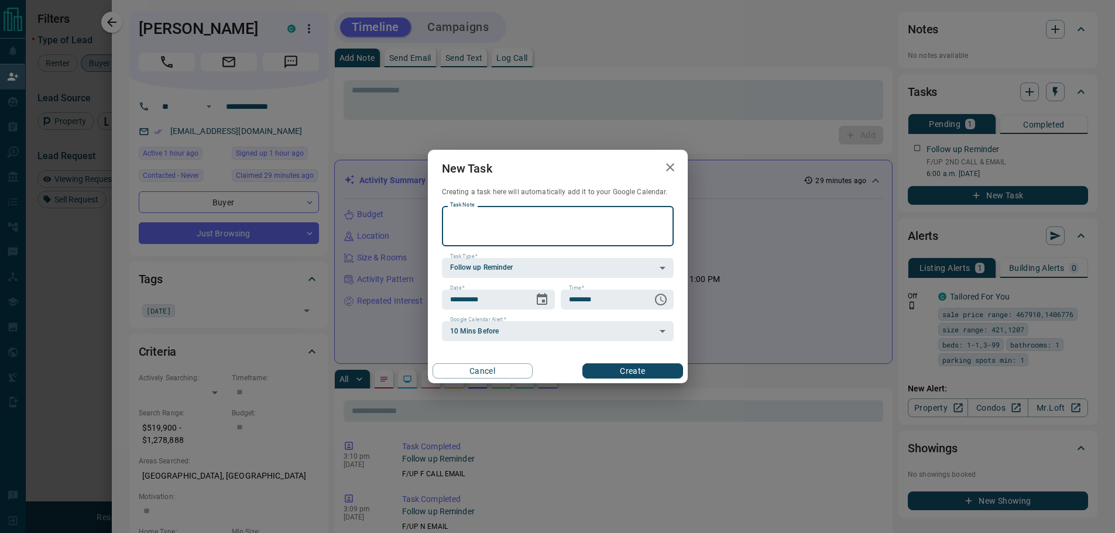
type textarea "**********"
click at [671, 171] on icon "button" at bounding box center [670, 167] width 14 height 14
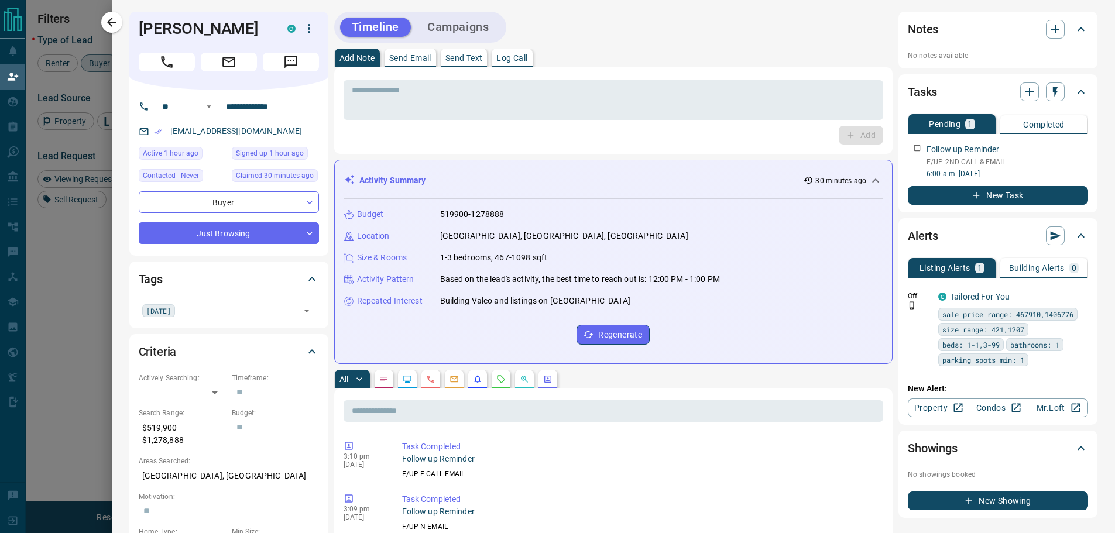
drag, startPoint x: 110, startPoint y: 21, endPoint x: 1341, endPoint y: 305, distance: 1263.3
click at [1115, 305] on html "Lead Transfers Claim Leads My Leads Tasks Opportunities Deals Campaigns Automat…" at bounding box center [557, 266] width 1115 height 533
